Goal: Task Accomplishment & Management: Manage account settings

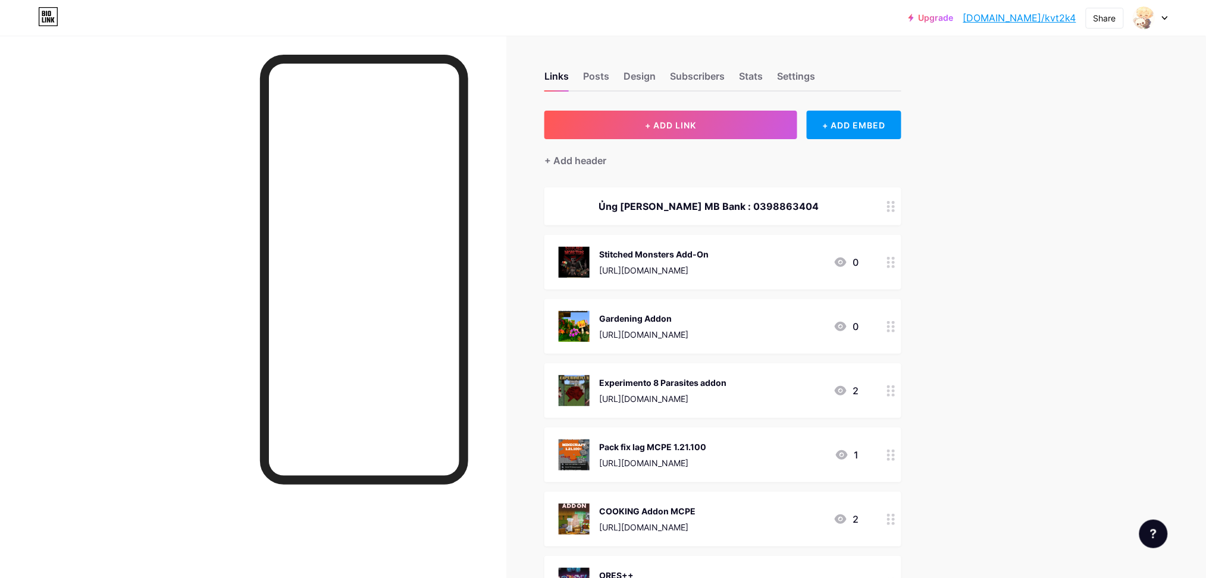
click at [590, 517] on img at bounding box center [574, 519] width 31 height 31
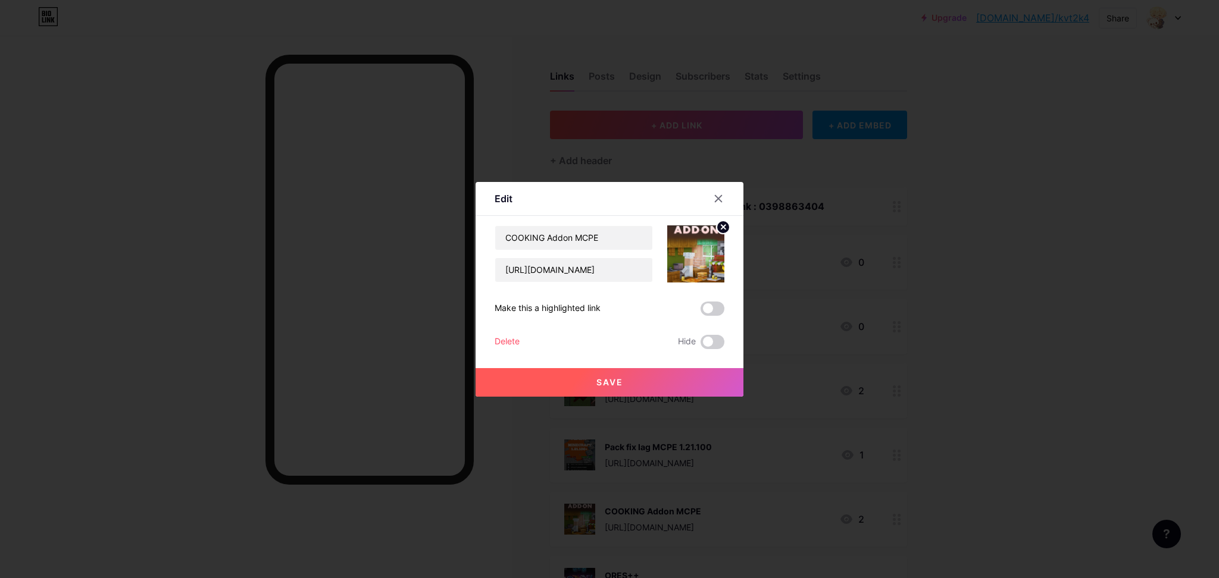
click at [689, 258] on img at bounding box center [695, 254] width 57 height 57
click at [699, 268] on img at bounding box center [695, 254] width 57 height 57
click at [1093, 278] on div at bounding box center [609, 289] width 1219 height 578
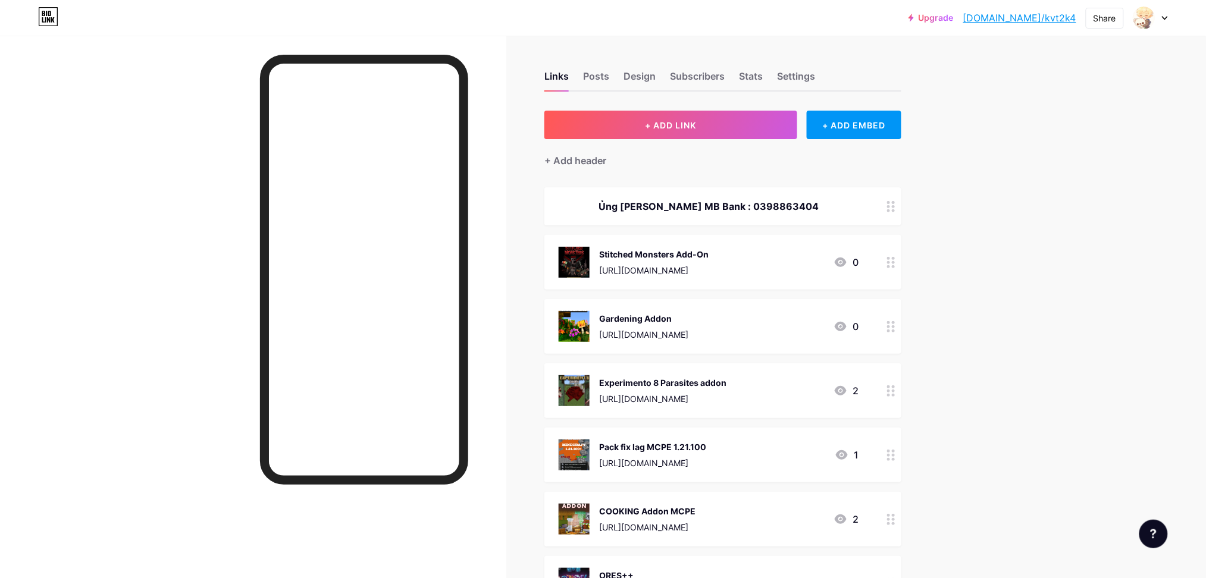
drag, startPoint x: 843, startPoint y: 218, endPoint x: 1050, endPoint y: 184, distance: 209.9
drag, startPoint x: 606, startPoint y: 513, endPoint x: 711, endPoint y: 506, distance: 104.4
click at [696, 506] on div "COOKING Addon MCPE" at bounding box center [647, 511] width 96 height 12
click at [613, 505] on div "COOKING Addon MCPE" at bounding box center [647, 511] width 96 height 12
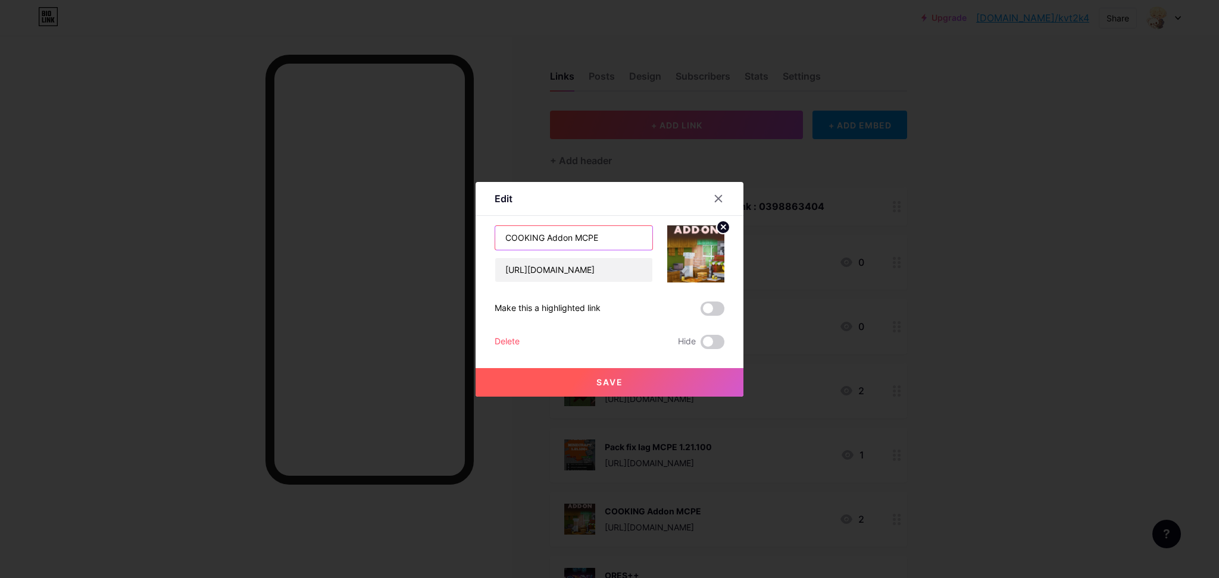
click at [506, 242] on input "COOKING Addon MCPE" at bounding box center [573, 238] width 157 height 24
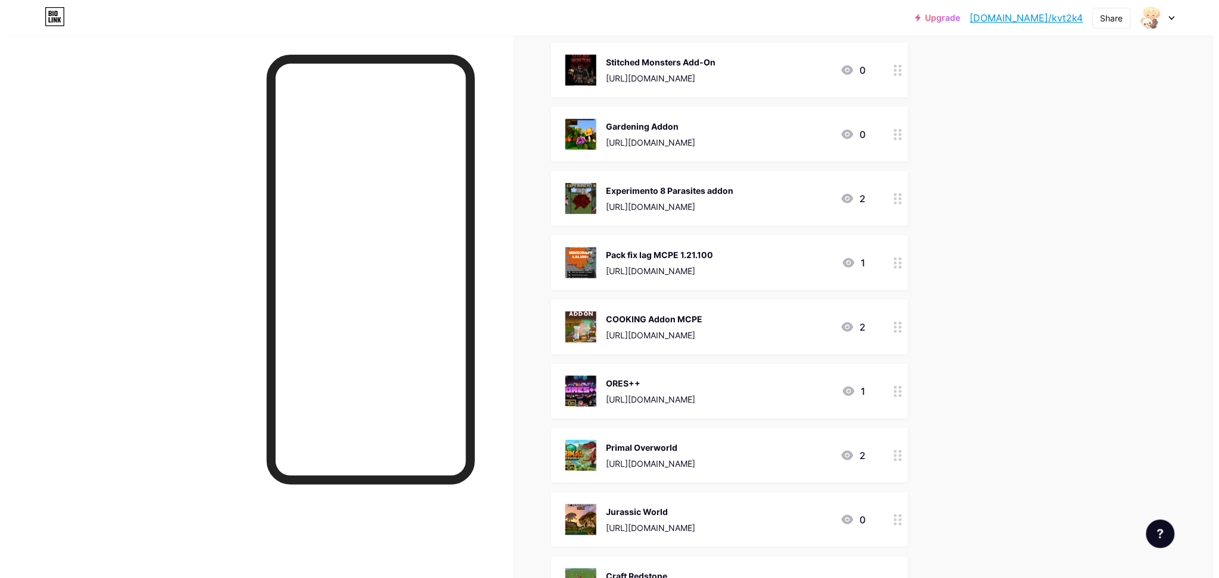
scroll to position [299, 0]
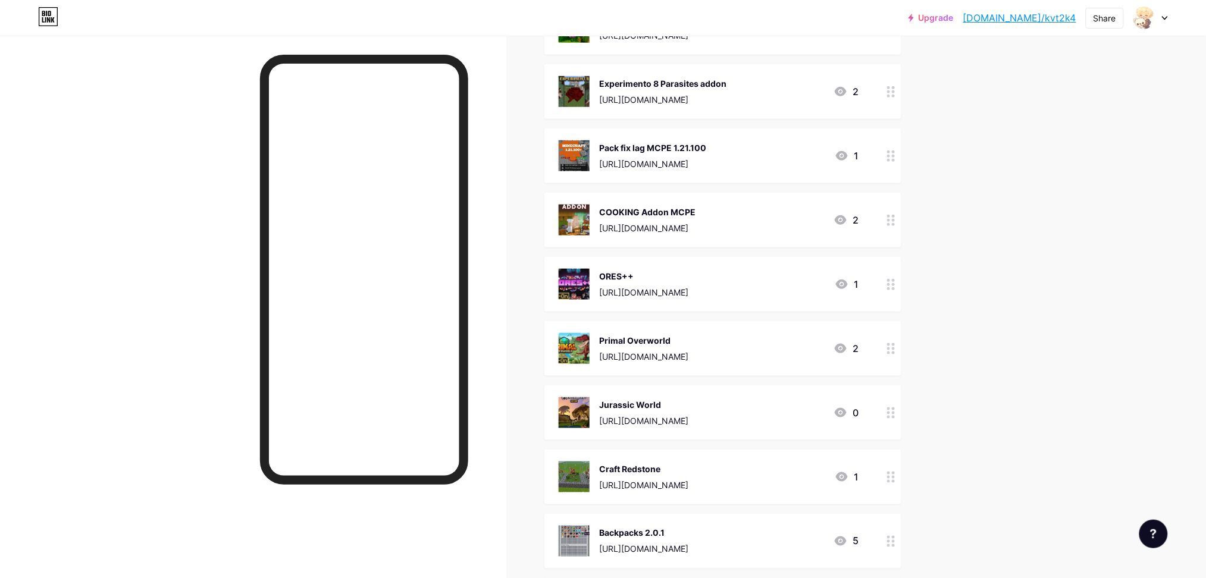
click at [688, 214] on div "COOKING Addon MCPE" at bounding box center [647, 212] width 96 height 12
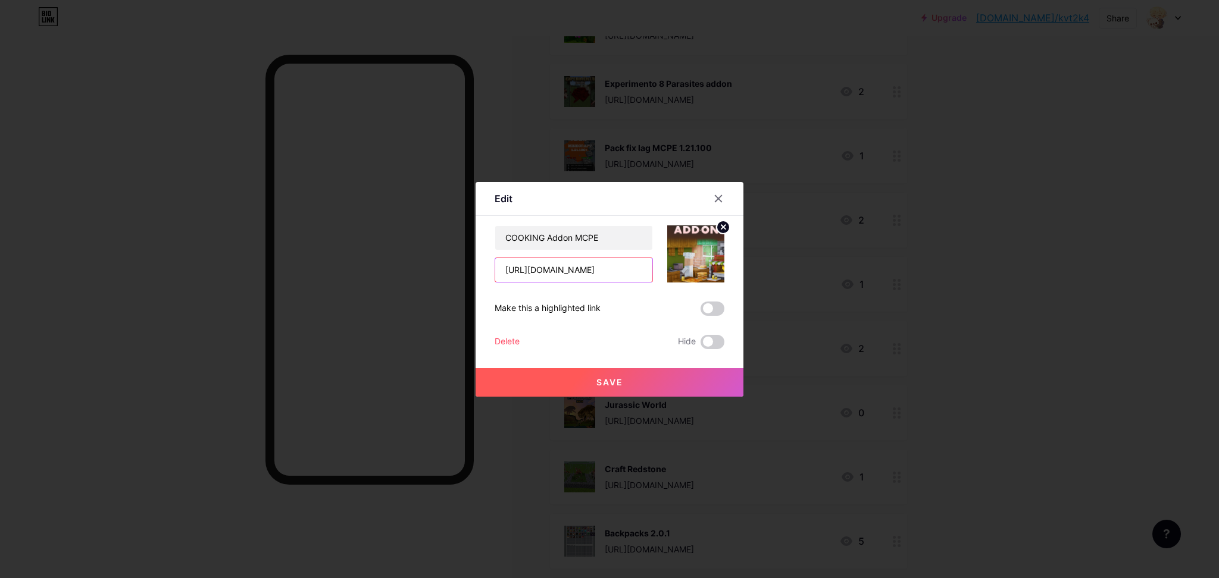
click at [593, 276] on input "[URL][DOMAIN_NAME]" at bounding box center [573, 270] width 157 height 24
